Goal: Use online tool/utility: Utilize a website feature to perform a specific function

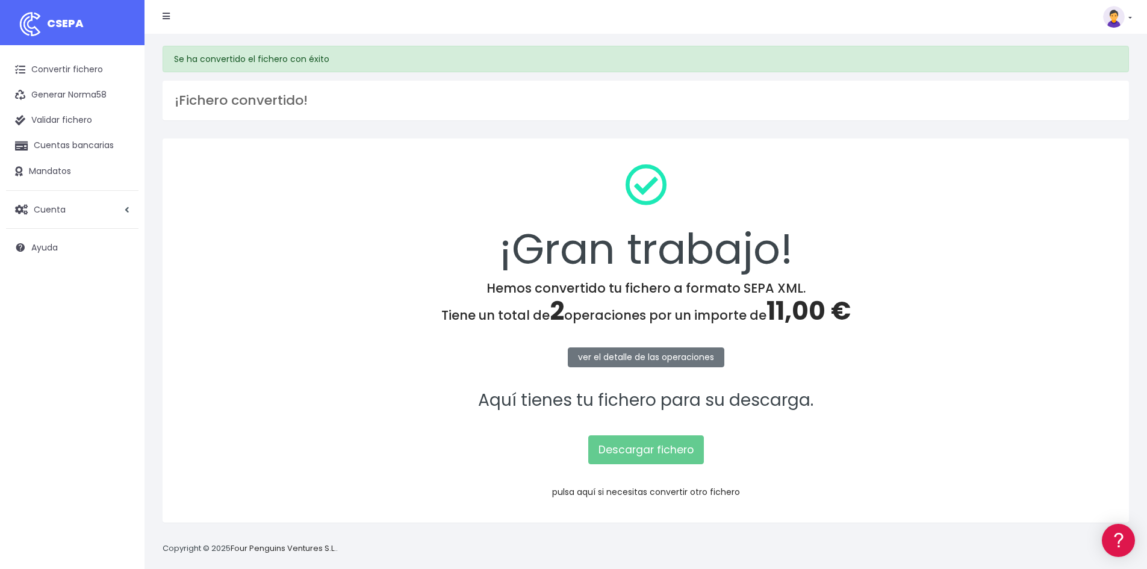
click at [576, 490] on link "pulsa aquí si necesitas convertir otro fichero" at bounding box center [646, 492] width 188 height 12
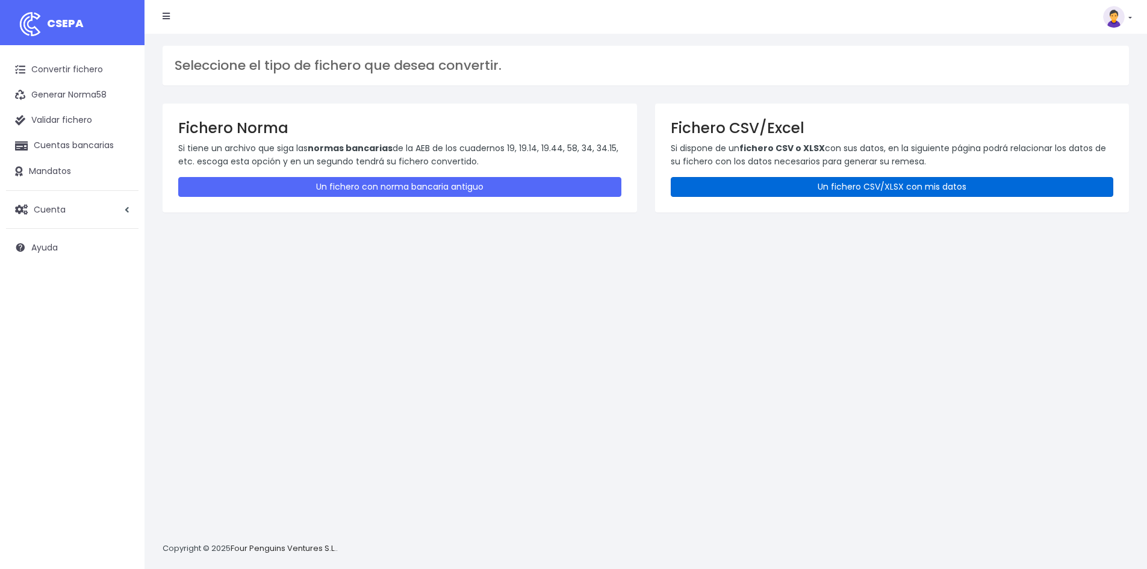
click at [871, 186] on link "Un fichero CSV/XLSX con mis datos" at bounding box center [892, 187] width 443 height 20
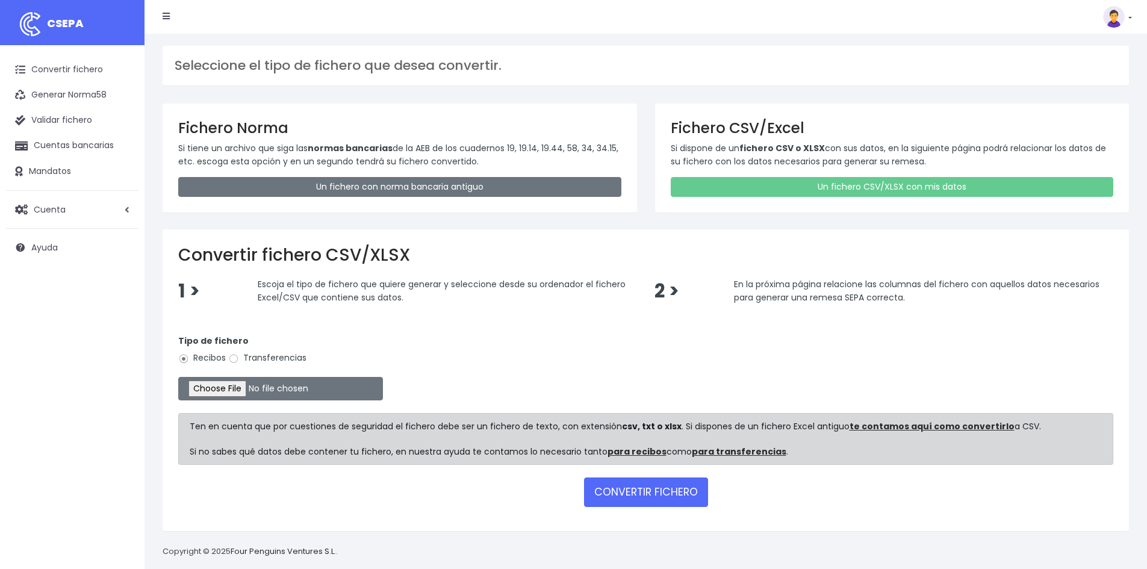
click at [240, 366] on div "Tipo de fichero Recibos Transferencias" at bounding box center [645, 352] width 935 height 34
click at [233, 357] on input "Transferencias" at bounding box center [233, 359] width 11 height 11
radio input "true"
click at [245, 390] on input "file" at bounding box center [280, 388] width 205 height 23
type input "C:\fakepath\20250829 ACREEDORES GIN 2740761.csv"
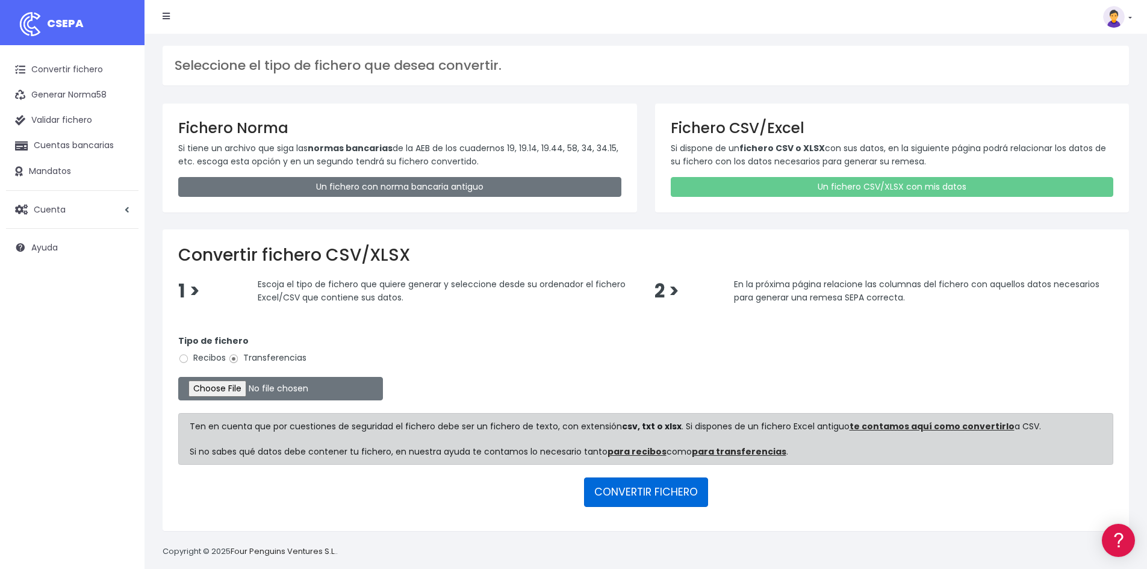
click at [641, 495] on button "CONVERTIR FICHERO" at bounding box center [646, 492] width 124 height 29
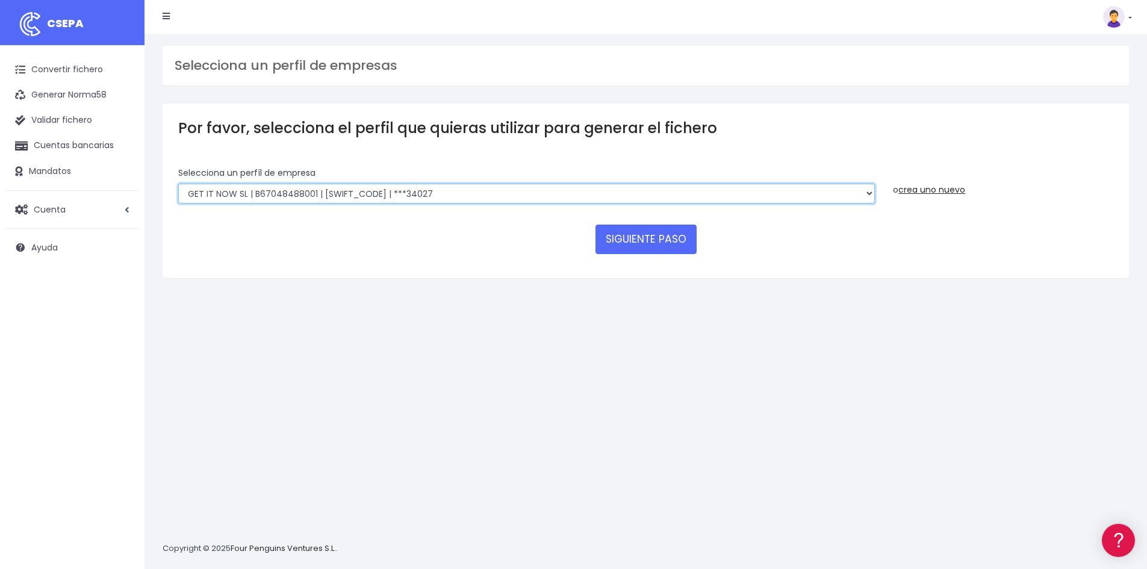
click at [797, 196] on select "WORLD2MEET,S.L.U | b62880992 | BSABESBBXXX | ***97721 World 2 Meet SLU | B62880…" at bounding box center [526, 194] width 697 height 20
click at [178, 184] on select "WORLD2MEET,S.L.U | b62880992 | BSABESBBXXX | ***97721 World 2 Meet SLU | B62880…" at bounding box center [526, 194] width 697 height 20
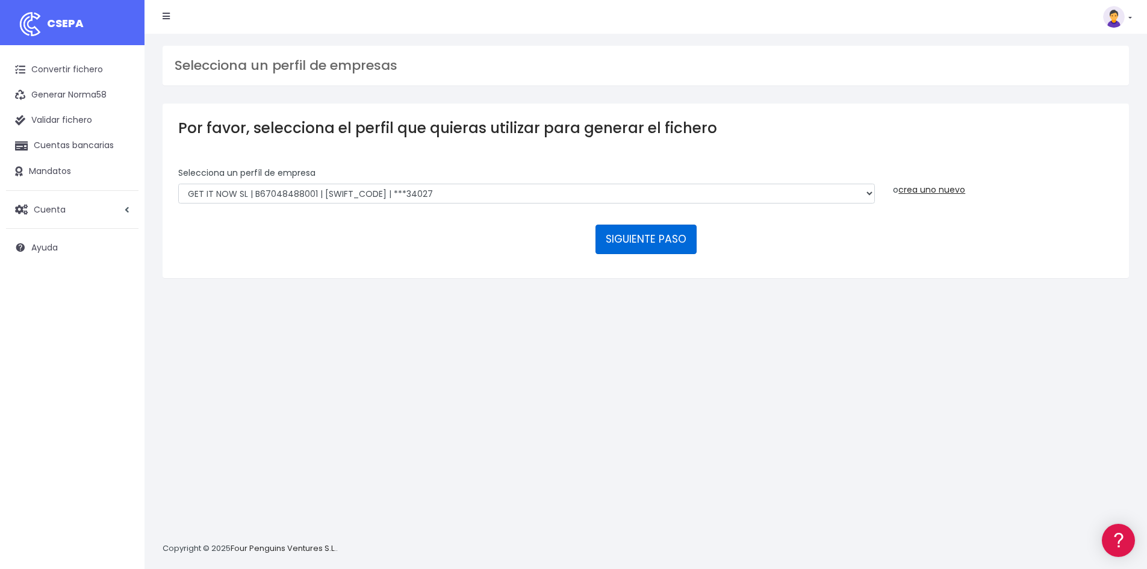
click at [673, 253] on button "SIGUIENTE PASO" at bounding box center [646, 239] width 101 height 29
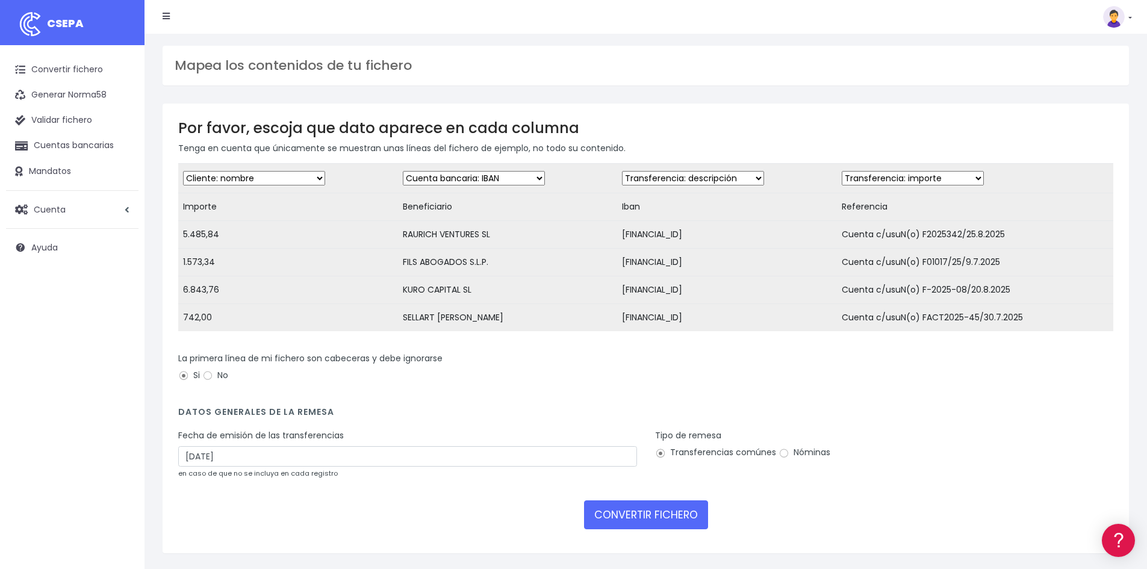
click at [287, 180] on select "Desechar campo Cliente: nombre Cliente: DNI Cliente: Email Cliente: referencia …" at bounding box center [254, 178] width 142 height 14
select select "amount"
click at [183, 171] on select "Desechar campo Cliente: nombre Cliente: DNI Cliente: Email Cliente: referencia …" at bounding box center [254, 178] width 142 height 14
click at [489, 180] on select "Desechar campo Cliente: nombre Cliente: DNI Cliente: Email Cliente: referencia …" at bounding box center [474, 178] width 142 height 14
select select "creditor"
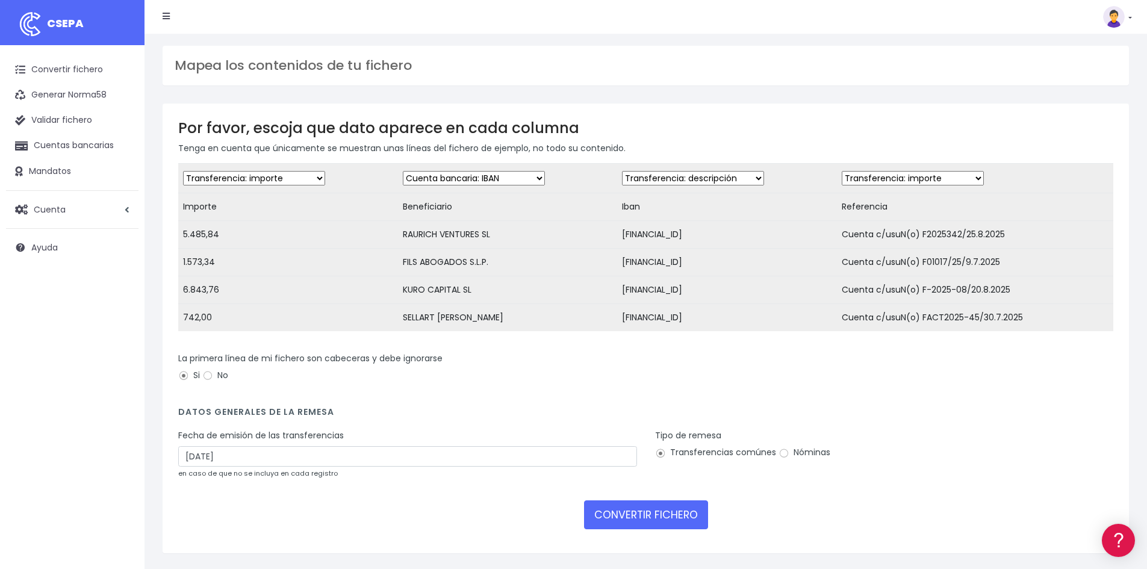
click at [403, 171] on select "Desechar campo Cliente: nombre Cliente: DNI Cliente: Email Cliente: referencia …" at bounding box center [474, 178] width 142 height 14
click at [418, 180] on select "Desechar campo Cliente: nombre Cliente: DNI Cliente: Email Cliente: referencia …" at bounding box center [474, 178] width 142 height 14
click at [437, 184] on select "Desechar campo Cliente: nombre Cliente: DNI Cliente: Email Cliente: referencia …" at bounding box center [474, 178] width 142 height 14
click at [662, 82] on div "Mapea los contenidos de tu fichero" at bounding box center [646, 66] width 967 height 40
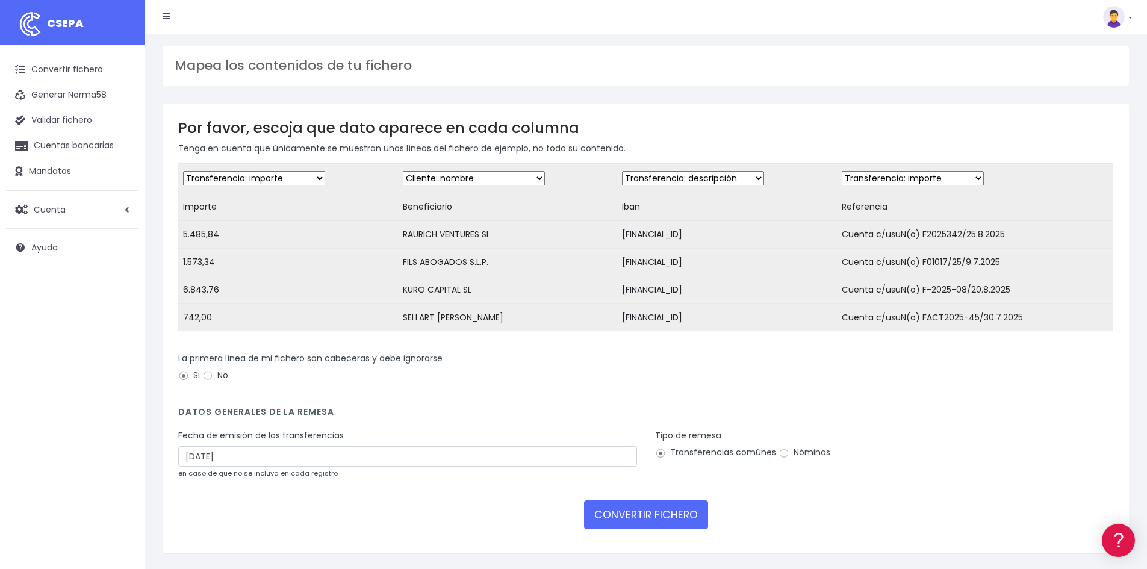
click at [458, 179] on select "Desechar campo Cliente: nombre Cliente: DNI Cliente: Email Cliente: referencia …" at bounding box center [474, 178] width 142 height 14
click at [676, 183] on select "Desechar campo Cliente: nombre Cliente: DNI Cliente: Email Cliente: referencia …" at bounding box center [693, 178] width 142 height 14
select select "iban"
click at [622, 171] on select "Desechar campo Cliente: nombre Cliente: DNI Cliente: Email Cliente: referencia …" at bounding box center [693, 178] width 142 height 14
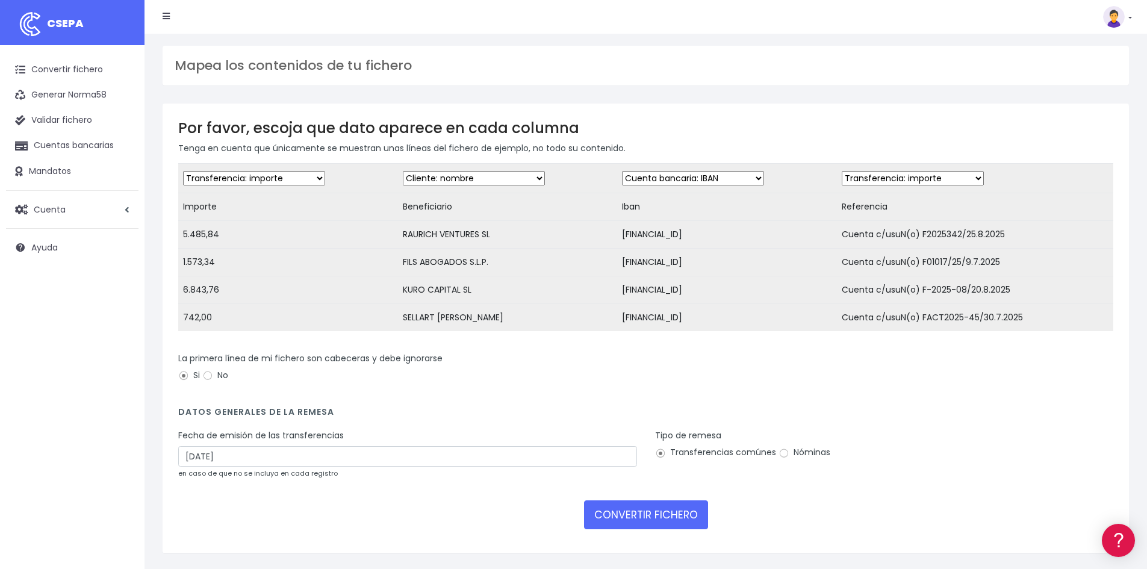
click at [901, 185] on select "Desechar campo Cliente: nombre Cliente: DNI Cliente: Email Cliente: referencia …" at bounding box center [913, 178] width 142 height 14
select select "description"
click at [842, 171] on select "Desechar campo Cliente: nombre Cliente: DNI Cliente: Email Cliente: referencia …" at bounding box center [913, 178] width 142 height 14
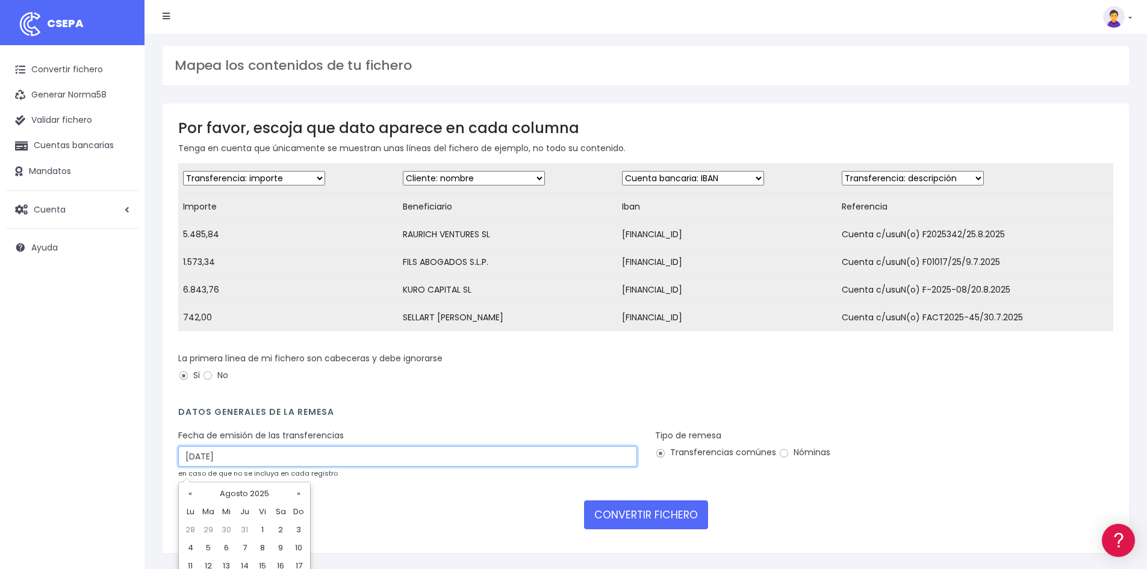
drag, startPoint x: 192, startPoint y: 464, endPoint x: 166, endPoint y: 465, distance: 26.5
click at [166, 465] on div "Por favor, escoja que dato aparece en cada columna Tenga en cuenta que únicamen…" at bounding box center [646, 329] width 967 height 450
type input "28/08/2025"
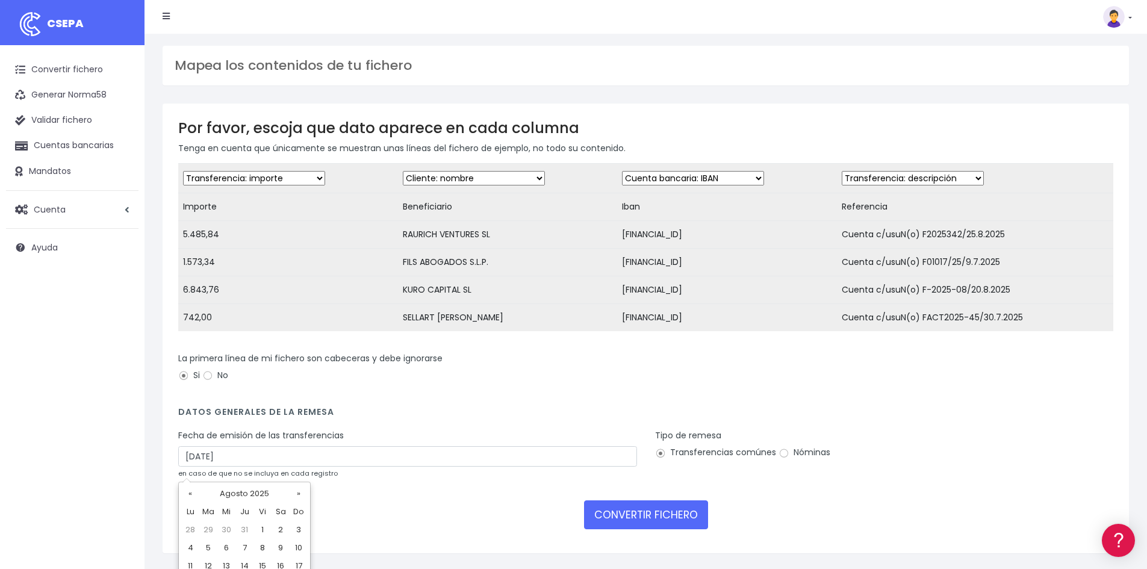
click at [445, 410] on form "Desechar campo Cliente: nombre Cliente: DNI Cliente: Email Cliente: referencia …" at bounding box center [645, 350] width 935 height 375
click at [659, 525] on button "CONVERTIR FICHERO" at bounding box center [646, 515] width 124 height 29
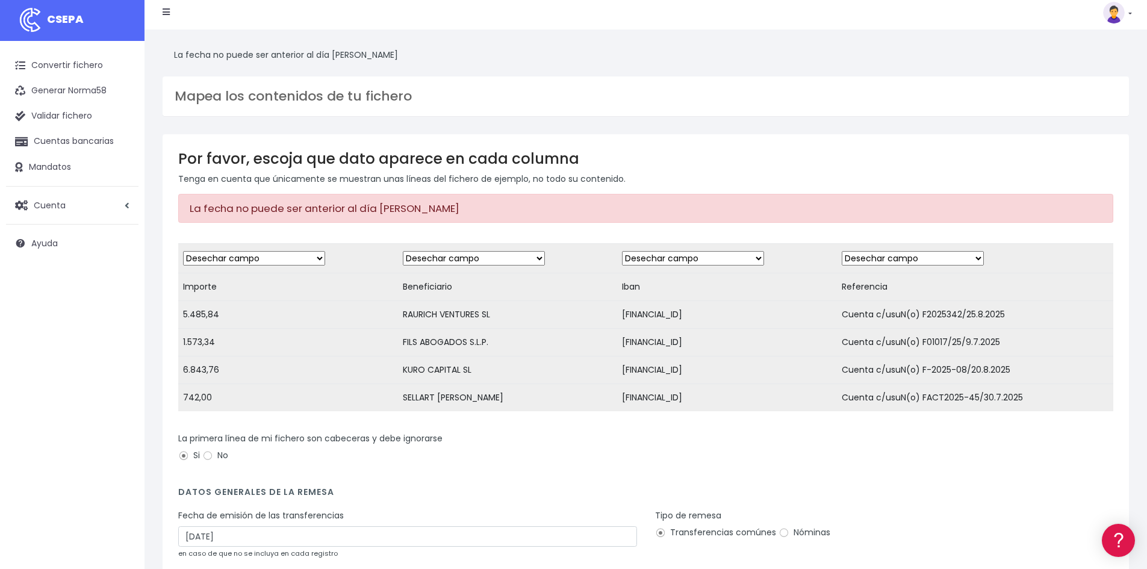
scroll to position [120, 0]
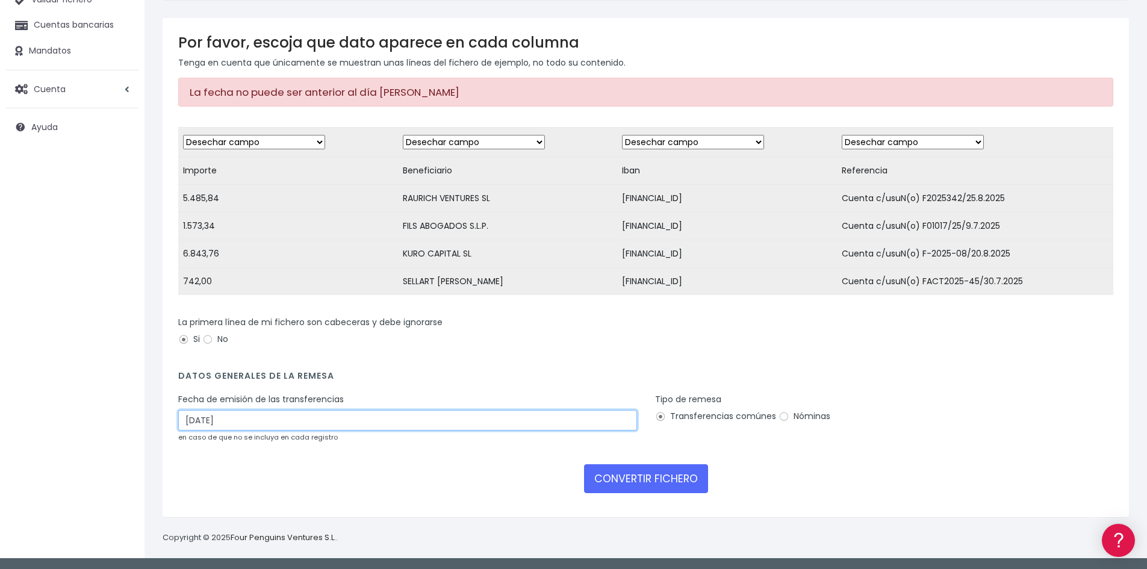
click at [189, 429] on input "28/08/2025" at bounding box center [407, 420] width 459 height 20
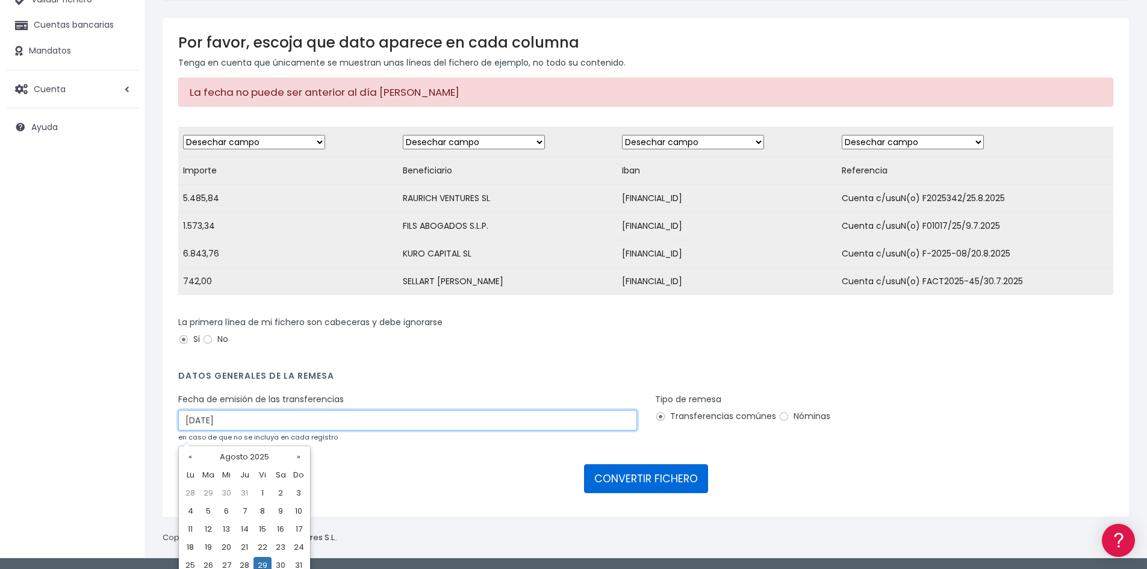
type input "[DATE]"
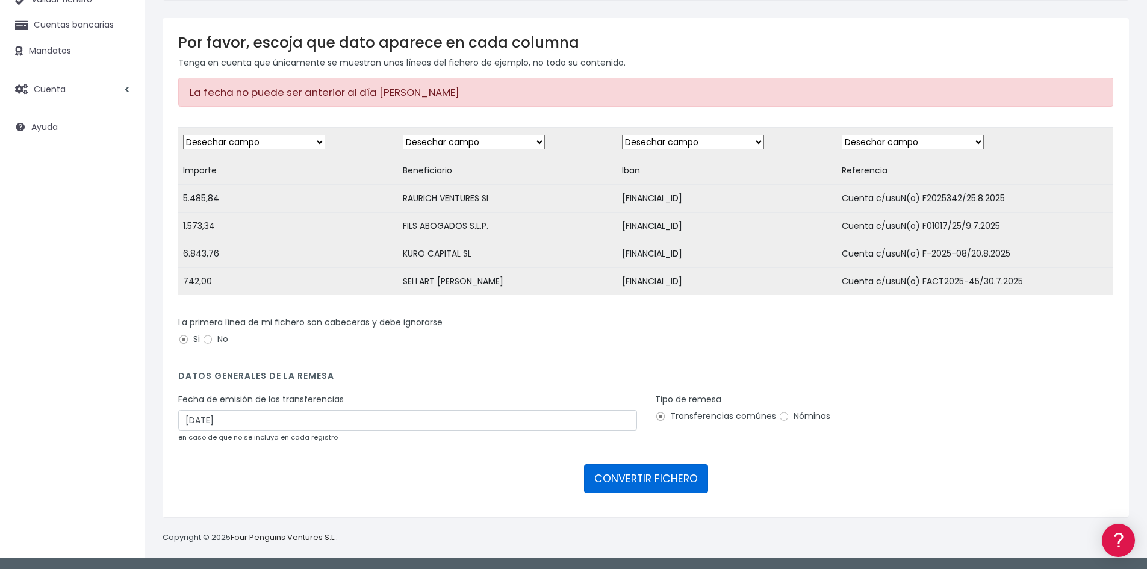
click at [654, 487] on button "CONVERTIR FICHERO" at bounding box center [646, 478] width 124 height 29
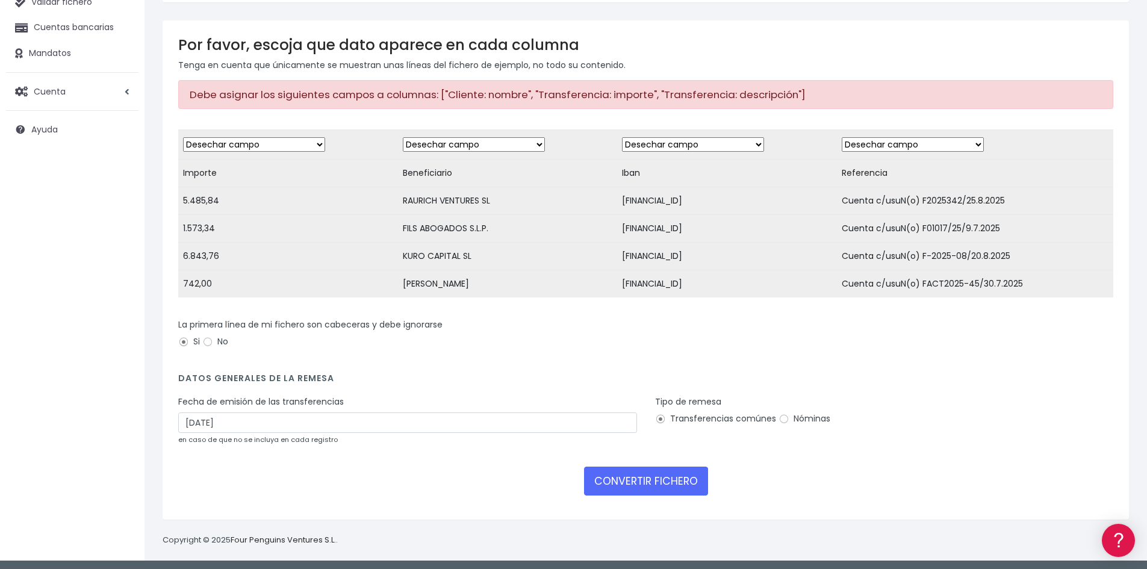
scroll to position [120, 0]
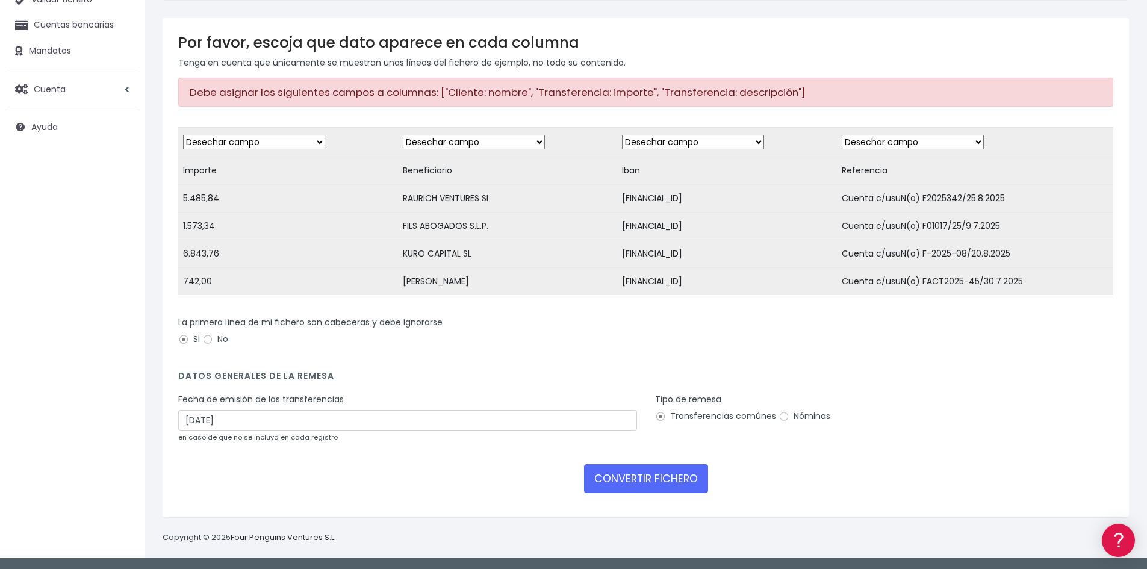
click at [302, 141] on select "Desechar campo Cliente: nombre Cliente: DNI Cliente: Email Cliente: referencia …" at bounding box center [254, 142] width 142 height 14
select select "amount"
click at [183, 135] on select "Desechar campo Cliente: nombre Cliente: DNI Cliente: Email Cliente: referencia …" at bounding box center [254, 142] width 142 height 14
click at [460, 137] on select "Desechar campo Cliente: nombre Cliente: DNI Cliente: Email Cliente: referencia …" at bounding box center [474, 142] width 142 height 14
select select "creditor"
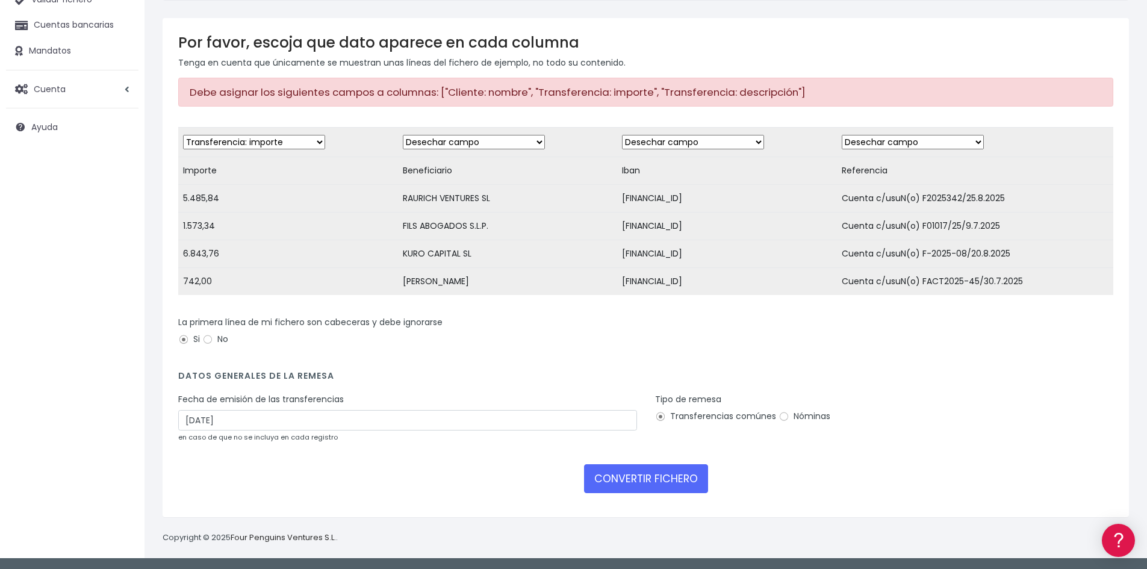
click at [403, 135] on select "Desechar campo Cliente: nombre Cliente: DNI Cliente: Email Cliente: referencia …" at bounding box center [474, 142] width 142 height 14
click at [699, 141] on select "Desechar campo Cliente: nombre Cliente: DNI Cliente: Email Cliente: referencia …" at bounding box center [693, 142] width 142 height 14
select select "iban"
click at [622, 135] on select "Desechar campo Cliente: nombre Cliente: DNI Cliente: Email Cliente: referencia …" at bounding box center [693, 142] width 142 height 14
click at [918, 143] on select "Desechar campo Cliente: nombre Cliente: DNI Cliente: Email Cliente: referencia …" at bounding box center [913, 142] width 142 height 14
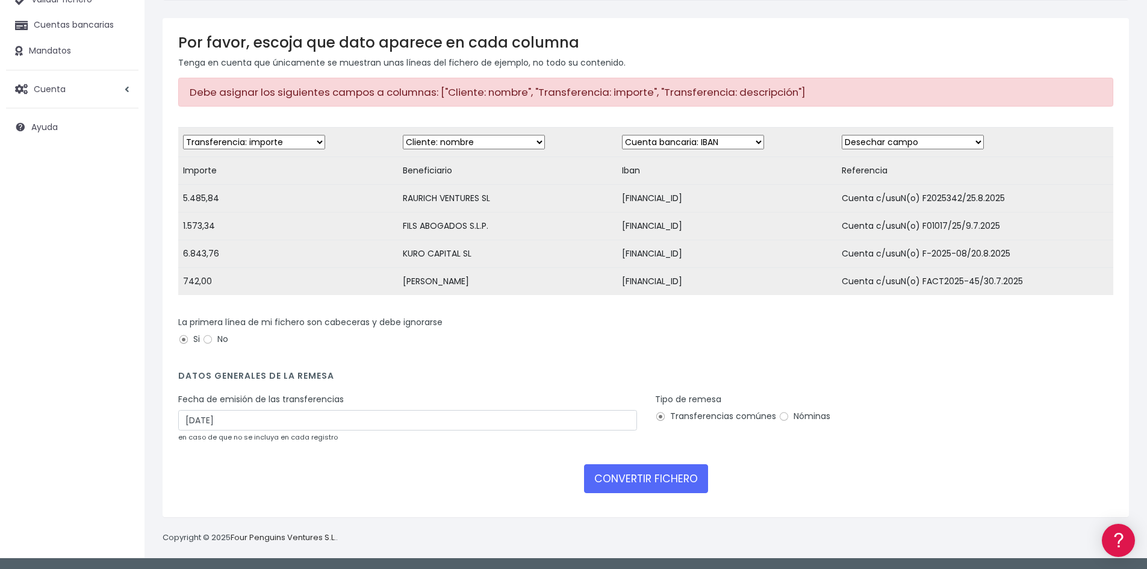
select select "description"
click at [842, 135] on select "Desechar campo Cliente: nombre Cliente: DNI Cliente: Email Cliente: referencia …" at bounding box center [913, 142] width 142 height 14
click at [617, 485] on button "CONVERTIR FICHERO" at bounding box center [646, 478] width 124 height 29
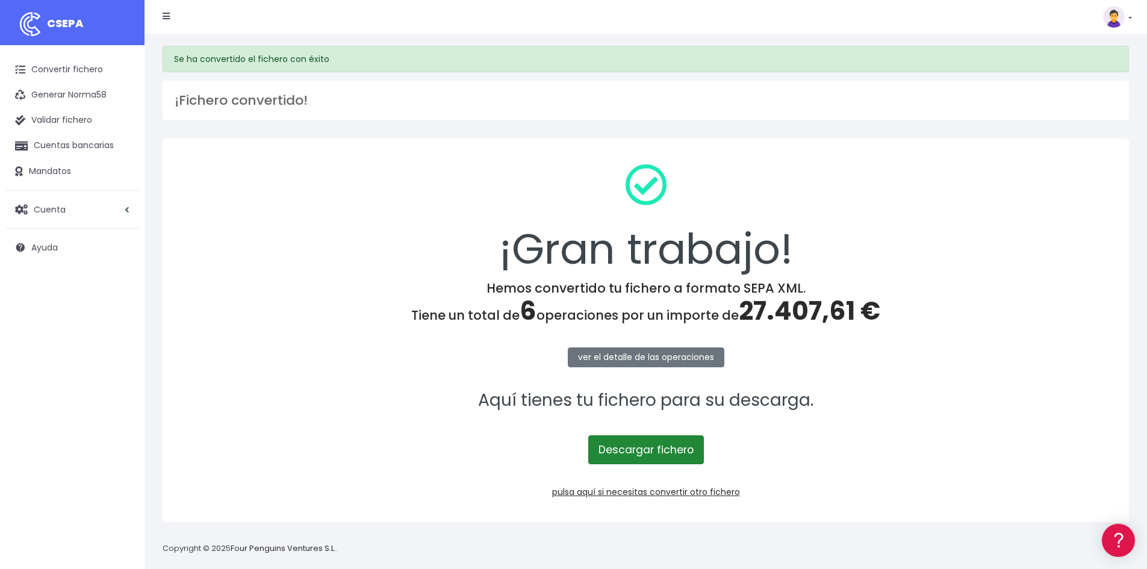
click at [641, 452] on link "Descargar fichero" at bounding box center [646, 449] width 116 height 29
